Goal: Ask a question: Seek information or help from site administrators or community

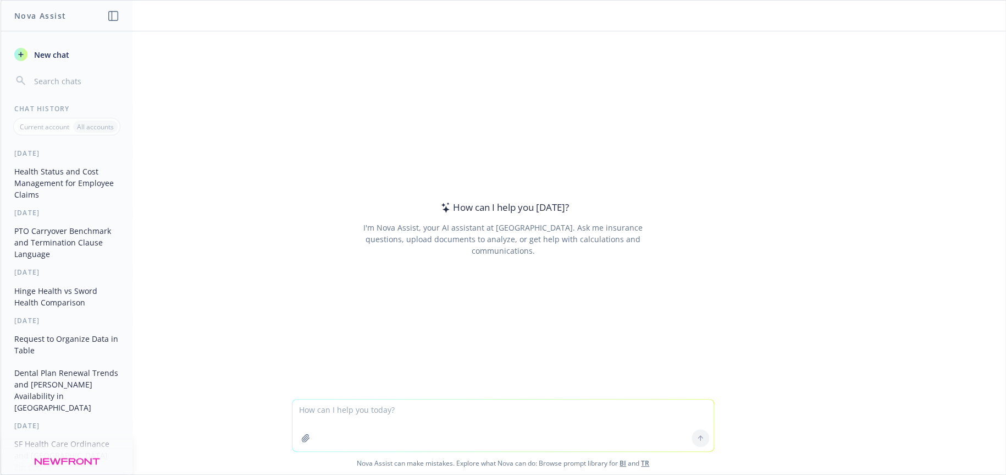
click at [391, 404] on textarea at bounding box center [503, 425] width 421 height 52
click at [354, 427] on textarea "what does this data tell us about our claims and demographics" at bounding box center [503, 425] width 421 height 52
click at [582, 414] on textarea "what does this data tell us about our claims and demographics" at bounding box center [503, 425] width 421 height 52
type textarea "what does this data tell us about our claims and demographics?"
click at [302, 438] on icon "button" at bounding box center [305, 437] width 7 height 7
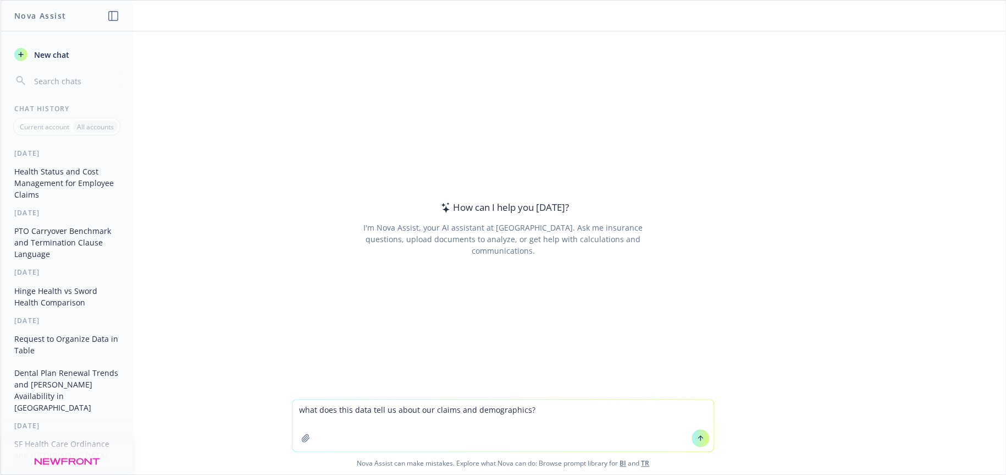
click at [530, 411] on textarea "what does this data tell us about our claims and demographics?" at bounding box center [503, 425] width 421 height 52
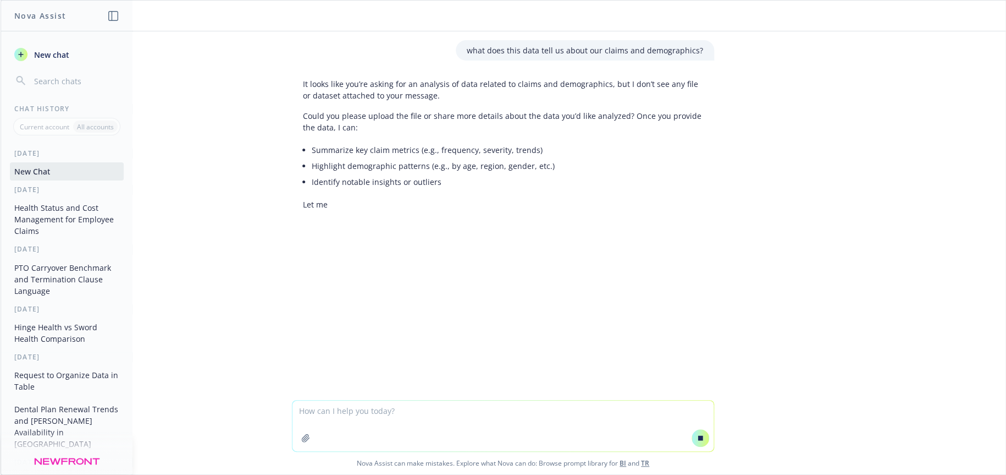
click at [399, 408] on textarea at bounding box center [503, 425] width 421 height 51
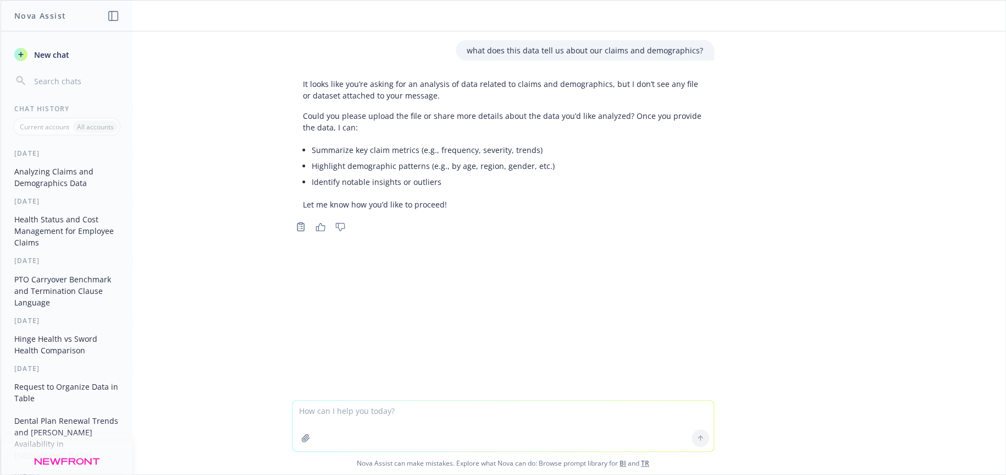
click at [301, 437] on icon "button" at bounding box center [305, 437] width 9 height 9
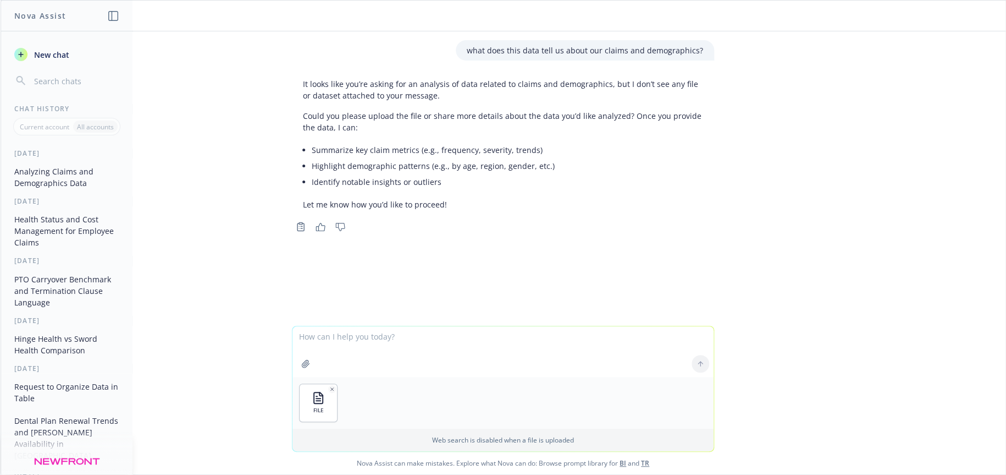
click at [696, 363] on div at bounding box center [700, 363] width 26 height 26
drag, startPoint x: 473, startPoint y: 51, endPoint x: 709, endPoint y: 48, distance: 235.9
click at [709, 48] on div "what does this data tell us about our claims and demographics?" at bounding box center [585, 50] width 258 height 20
copy p "what does this data tell us about our claims and demographics?"
click at [321, 338] on textarea at bounding box center [503, 351] width 421 height 51
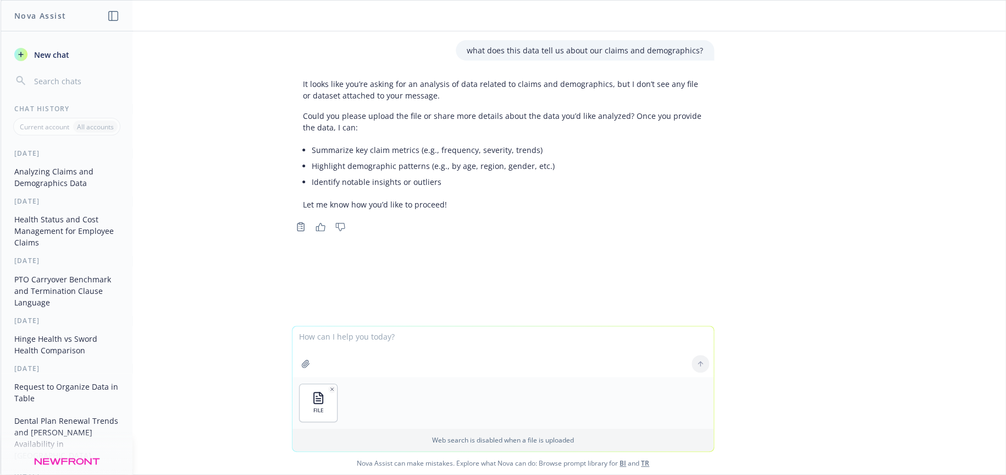
paste textarea "what does this data tell us about our claims and demographics?"
type textarea "what does this data tell us about our claims and demographics?"
click at [697, 366] on icon at bounding box center [701, 364] width 8 height 8
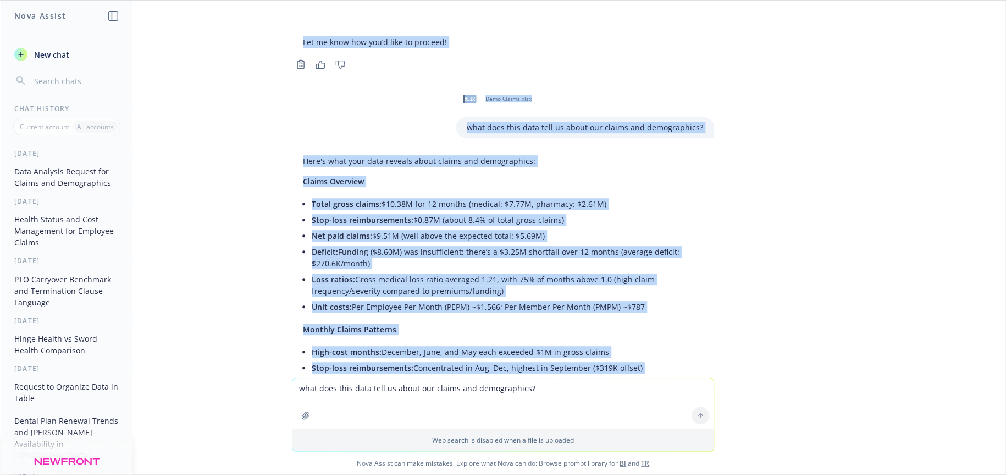
scroll to position [156, 0]
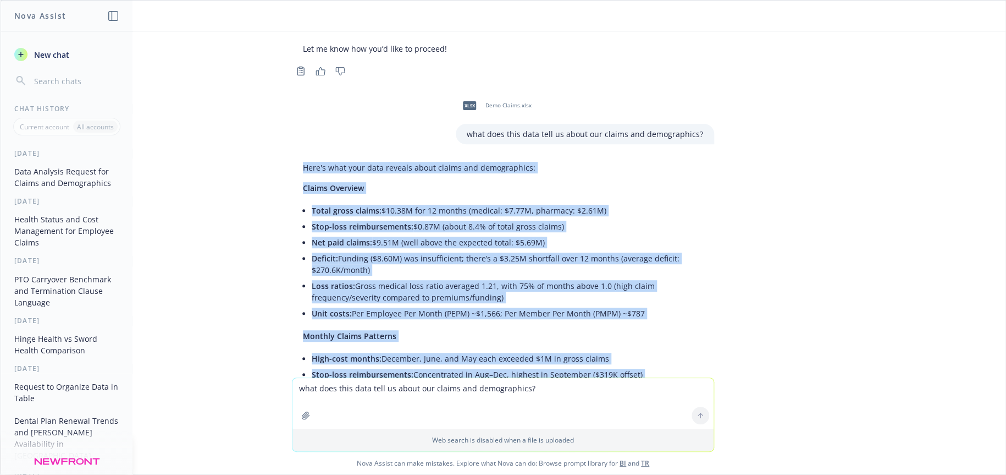
drag, startPoint x: 638, startPoint y: 288, endPoint x: 289, endPoint y: 171, distance: 368.3
copy div "Lore'i dolo sita cons adipisc elits doeius tem incididuntut: Labore Etdolore Ma…"
